Goal: Book appointment/travel/reservation

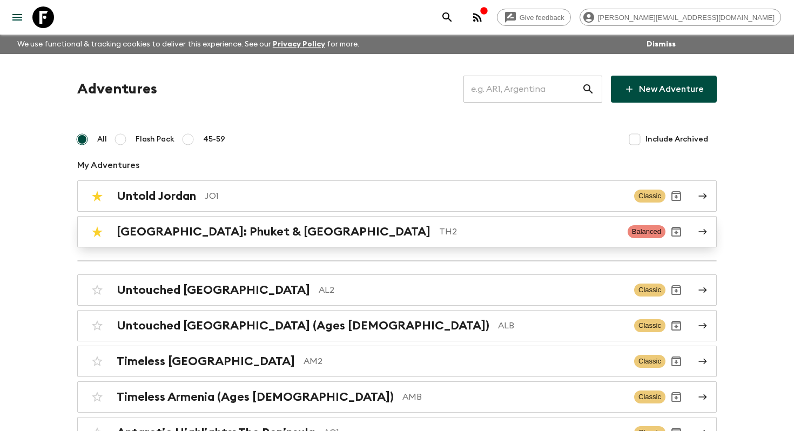
click at [334, 241] on div "Thailand: Phuket & Andaman Coast TH2 Balanced" at bounding box center [375, 232] width 579 height 22
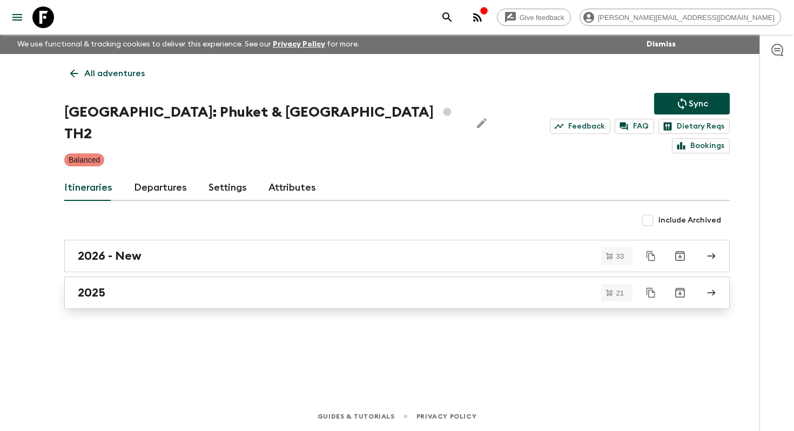
click at [104, 286] on h2 "2025" at bounding box center [92, 293] width 28 height 14
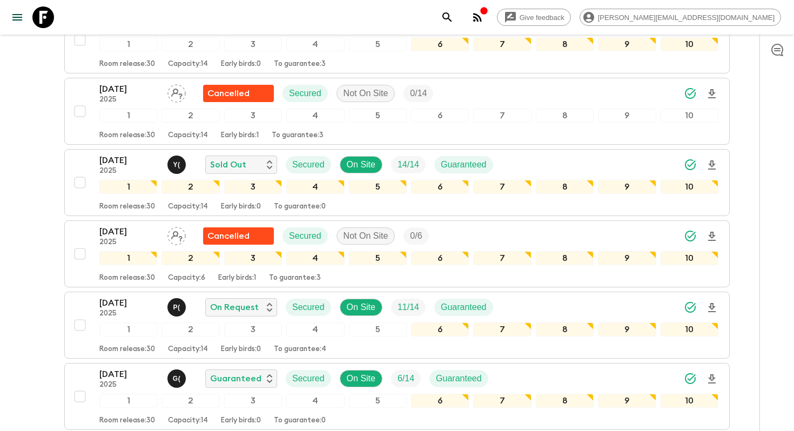
scroll to position [746, 0]
